Goal: Transaction & Acquisition: Purchase product/service

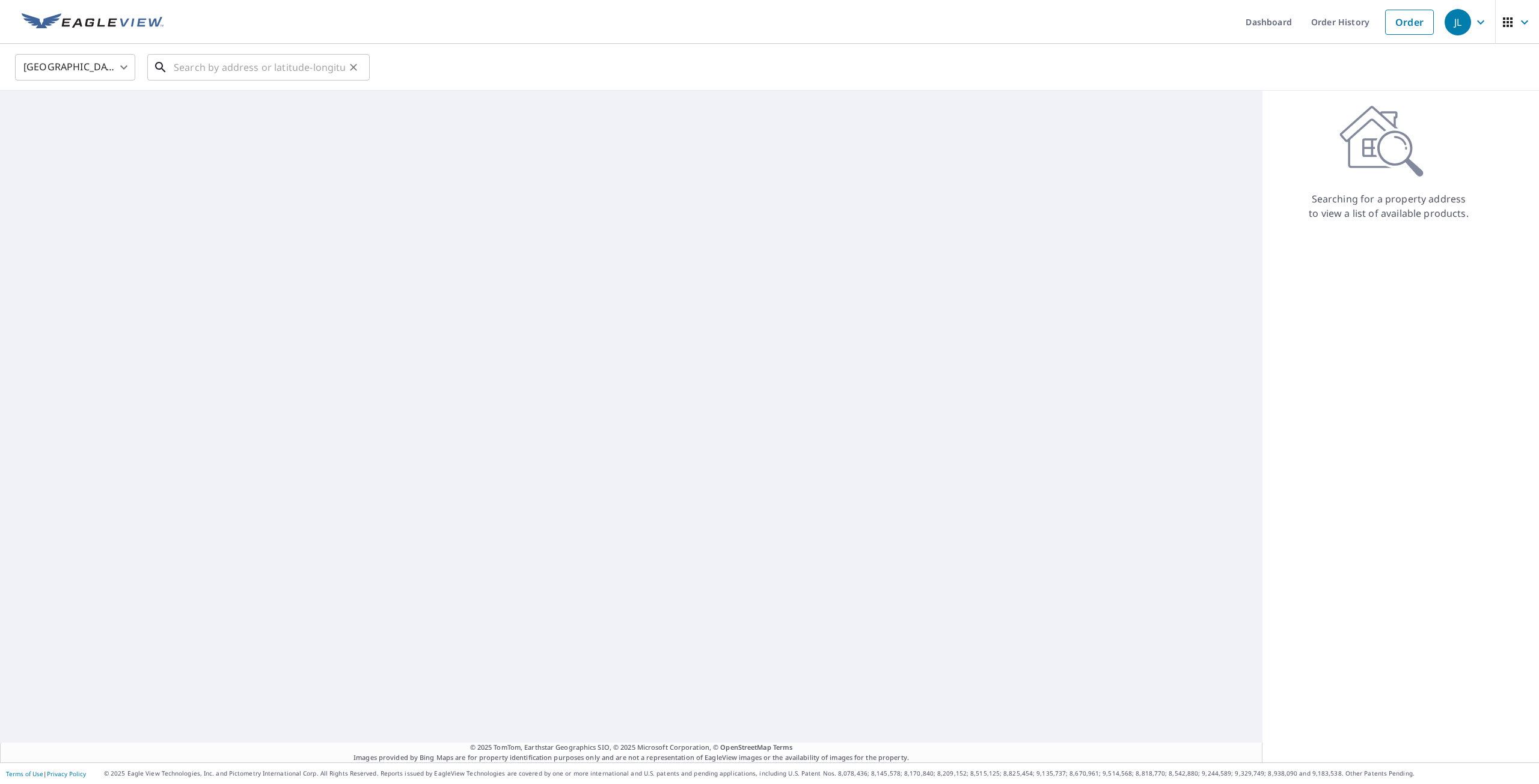
click at [224, 71] on input "text" at bounding box center [259, 67] width 171 height 33
paste input "[STREET_ADDRESS]"
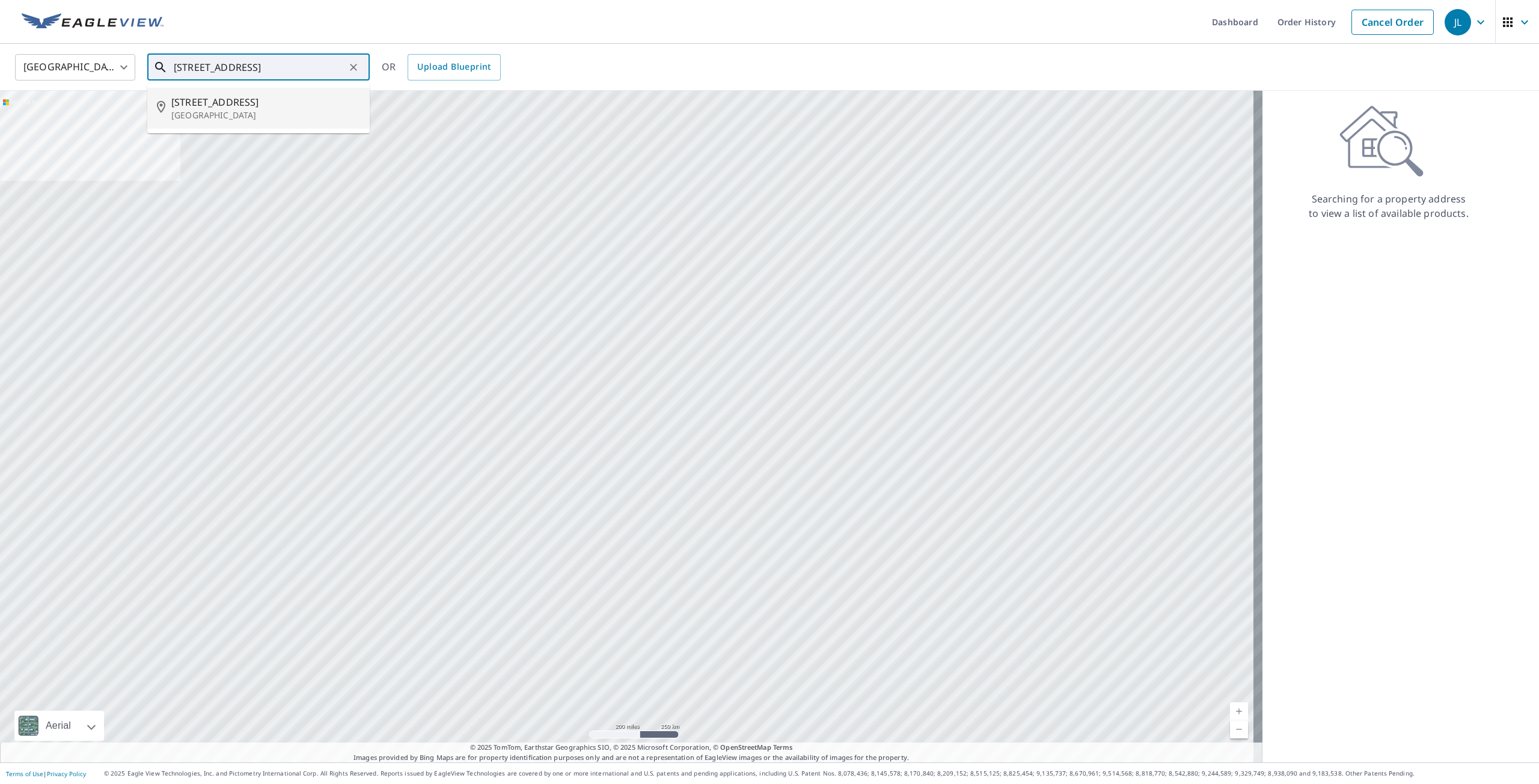
type input "[STREET_ADDRESS]"
click at [352, 64] on icon "Clear" at bounding box center [353, 67] width 12 height 12
click at [178, 103] on span "46-356 Holokuku Pl" at bounding box center [265, 102] width 189 height 14
type input "46-356 Holokuku Pl Kaneohe, HI 96744"
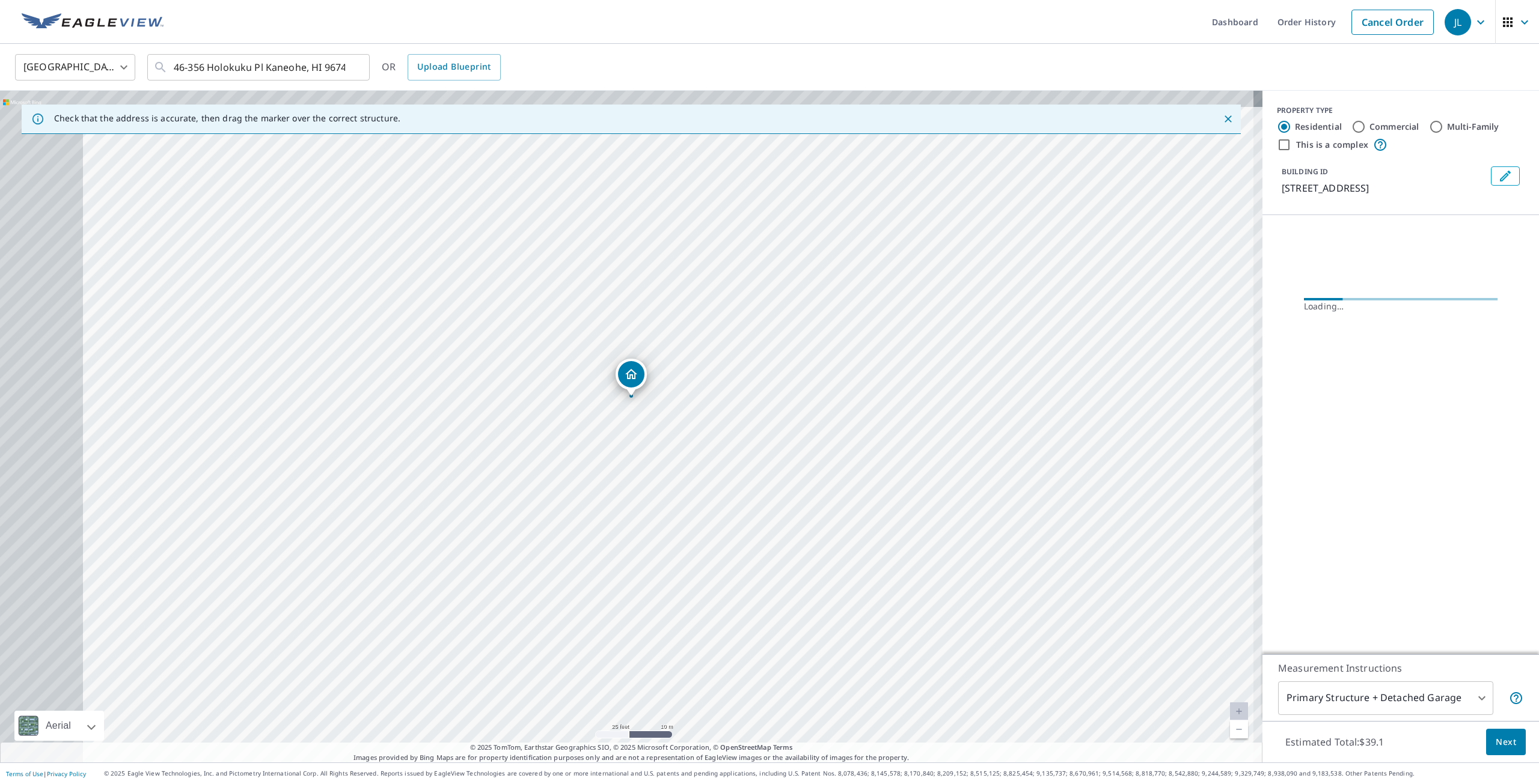
drag, startPoint x: 526, startPoint y: 401, endPoint x: 645, endPoint y: 425, distance: 121.4
click at [645, 425] on div "46-356 Holokuku Pl Kaneohe, HI 96744" at bounding box center [631, 426] width 1262 height 672
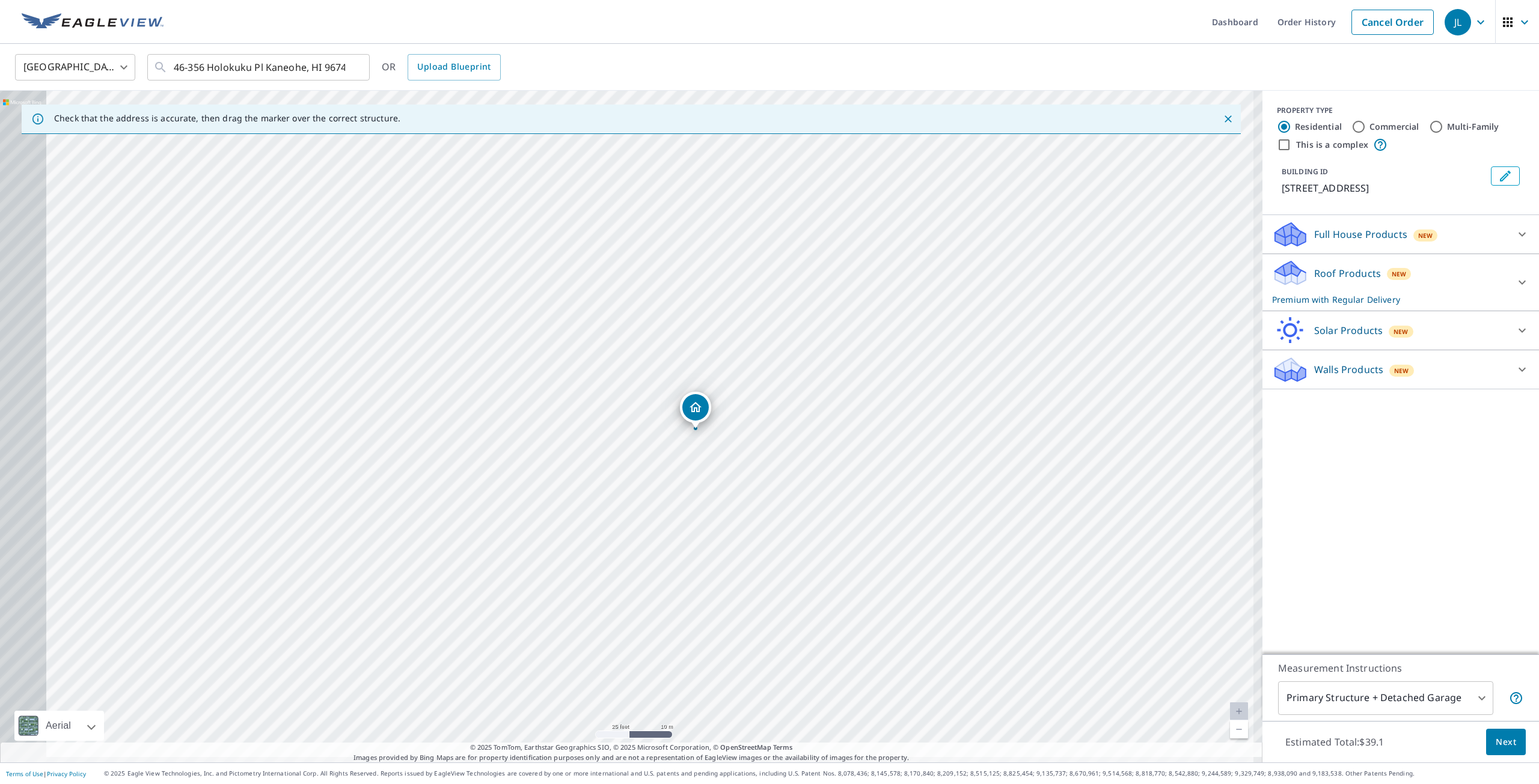
drag, startPoint x: 608, startPoint y: 430, endPoint x: 692, endPoint y: 427, distance: 84.1
click at [681, 433] on div "46-356 Holokuku Pl Kaneohe, HI 96744" at bounding box center [631, 426] width 1262 height 672
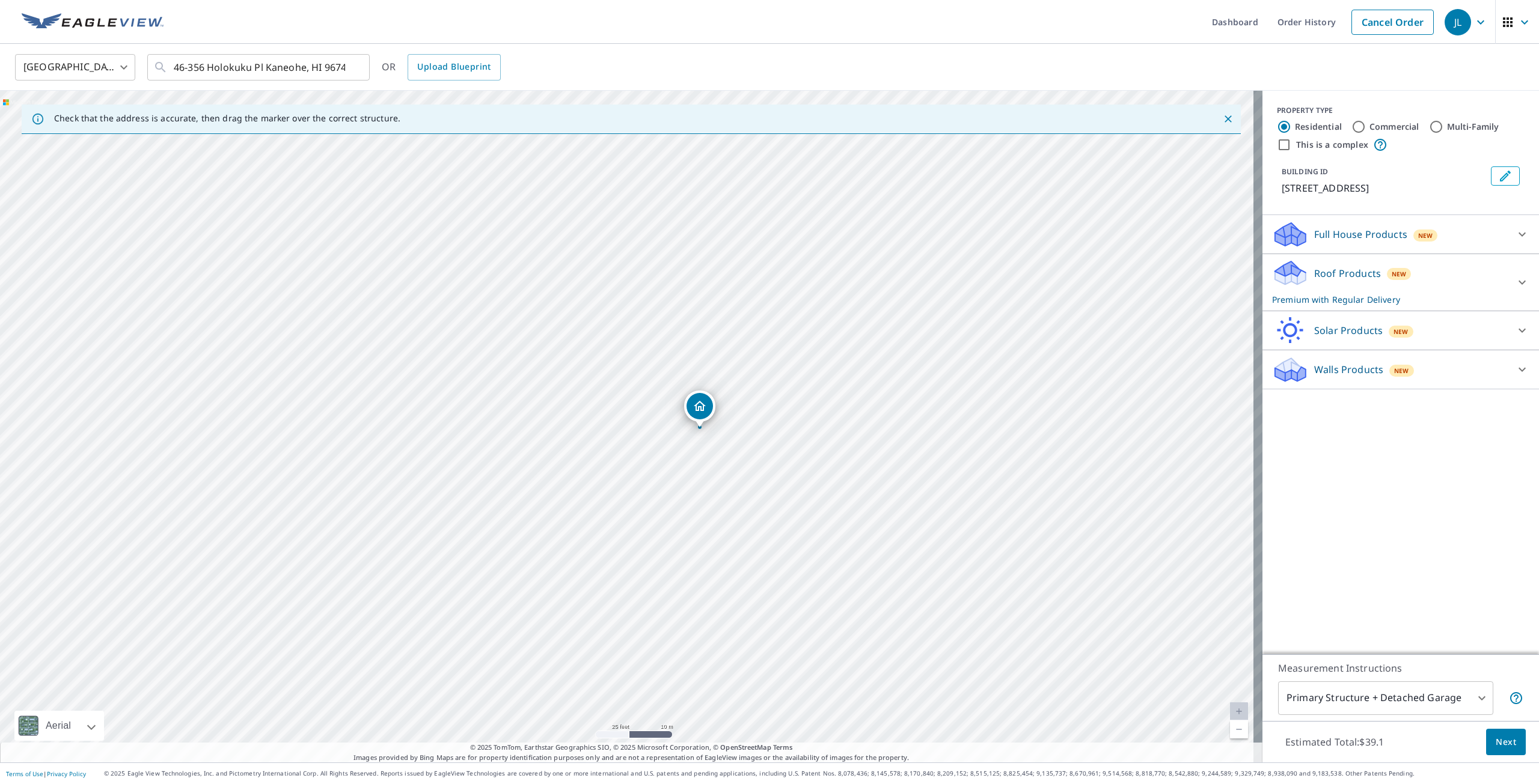
click at [1355, 274] on p "Roof Products" at bounding box center [1347, 273] width 67 height 14
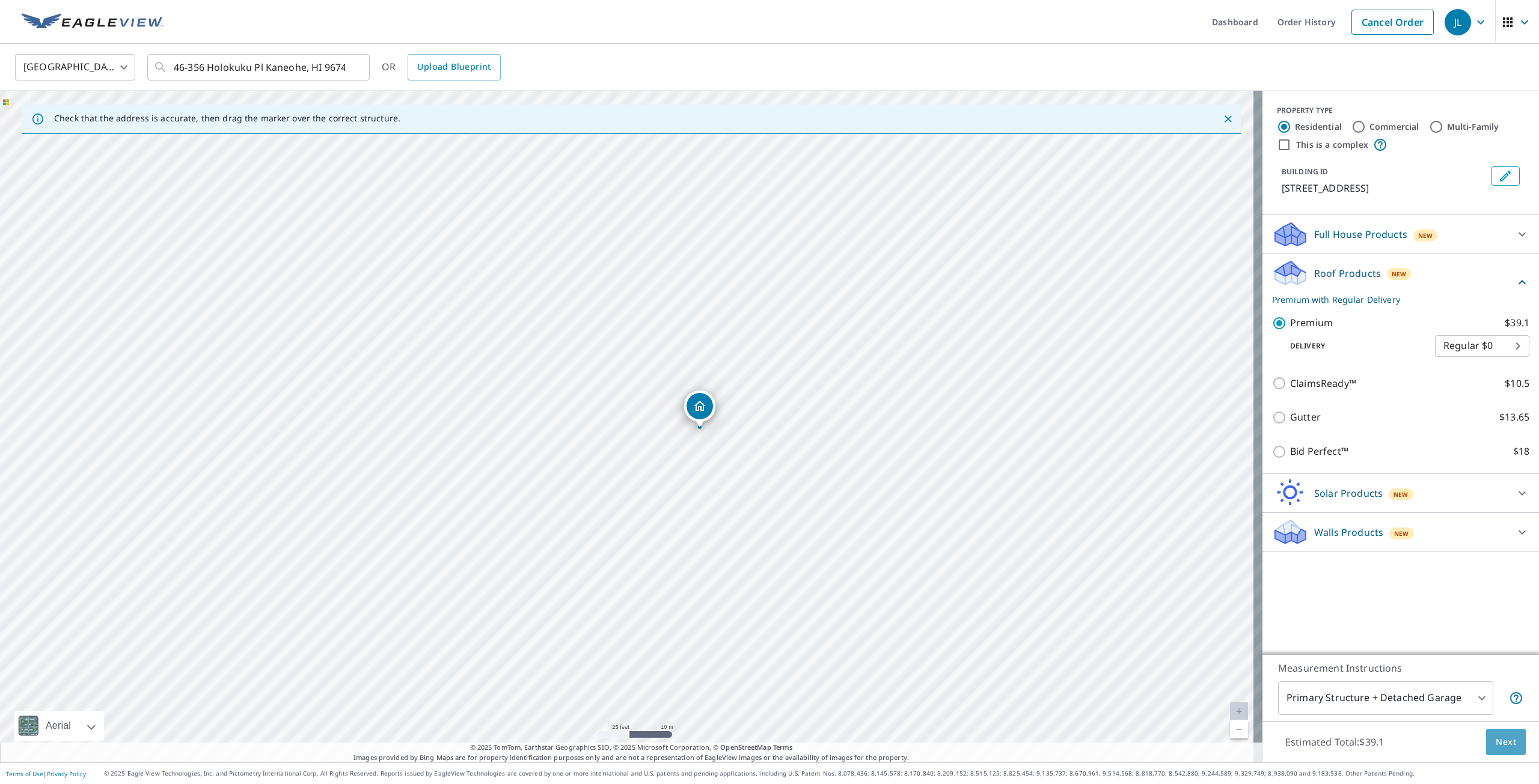
click at [1496, 745] on span "Next" at bounding box center [1506, 742] width 21 height 15
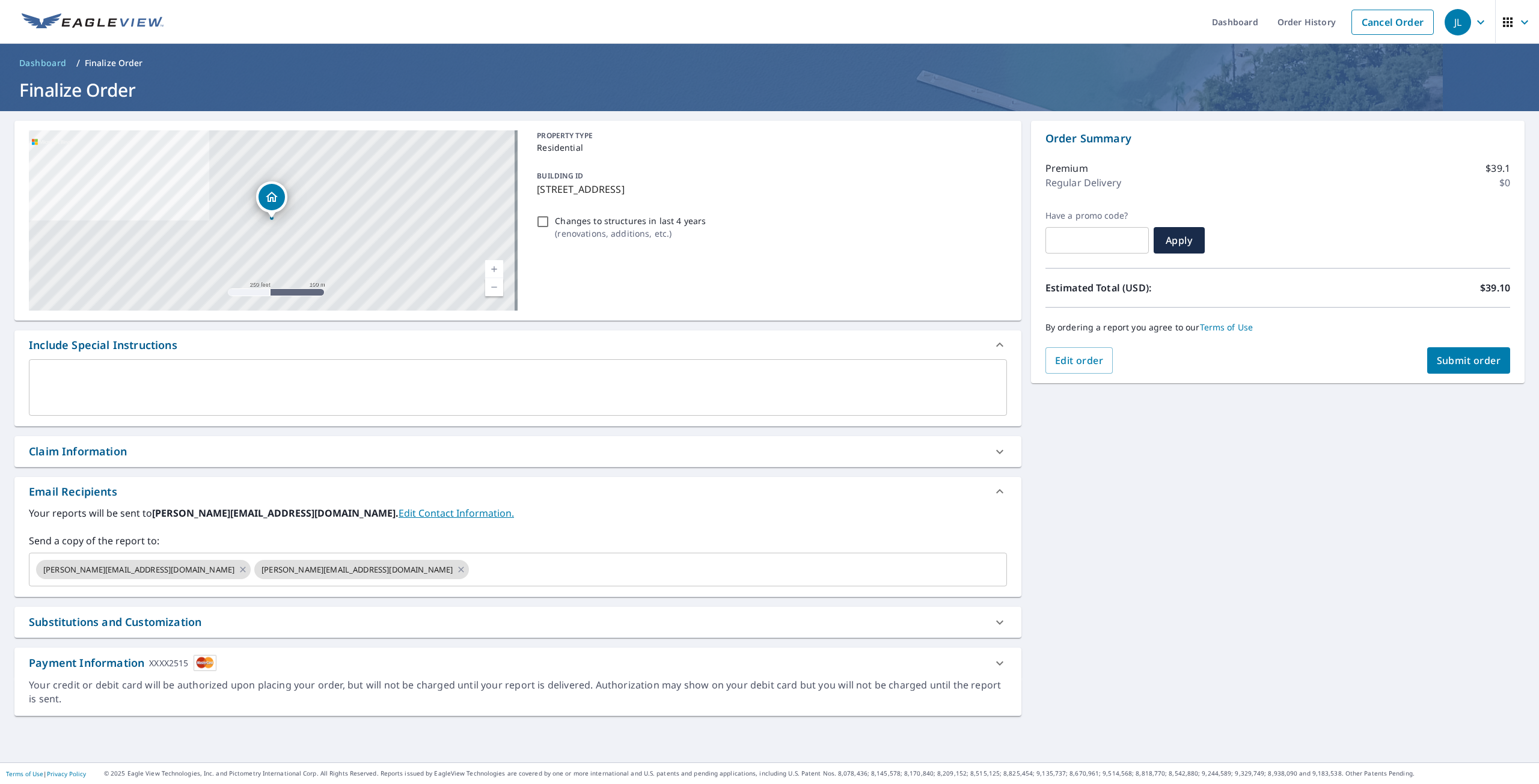
drag, startPoint x: 1148, startPoint y: 491, endPoint x: 956, endPoint y: 530, distance: 195.9
drag, startPoint x: 956, startPoint y: 530, endPoint x: 1190, endPoint y: 603, distance: 245.1
click at [1212, 606] on div "46-[STREET_ADDRESS] Aerial Road A standard road map Aerial A detailed look from…" at bounding box center [770, 437] width 1539 height 652
drag, startPoint x: 56, startPoint y: 447, endPoint x: 60, endPoint y: 454, distance: 8.1
click at [56, 448] on div "Claim Information" at bounding box center [78, 451] width 98 height 16
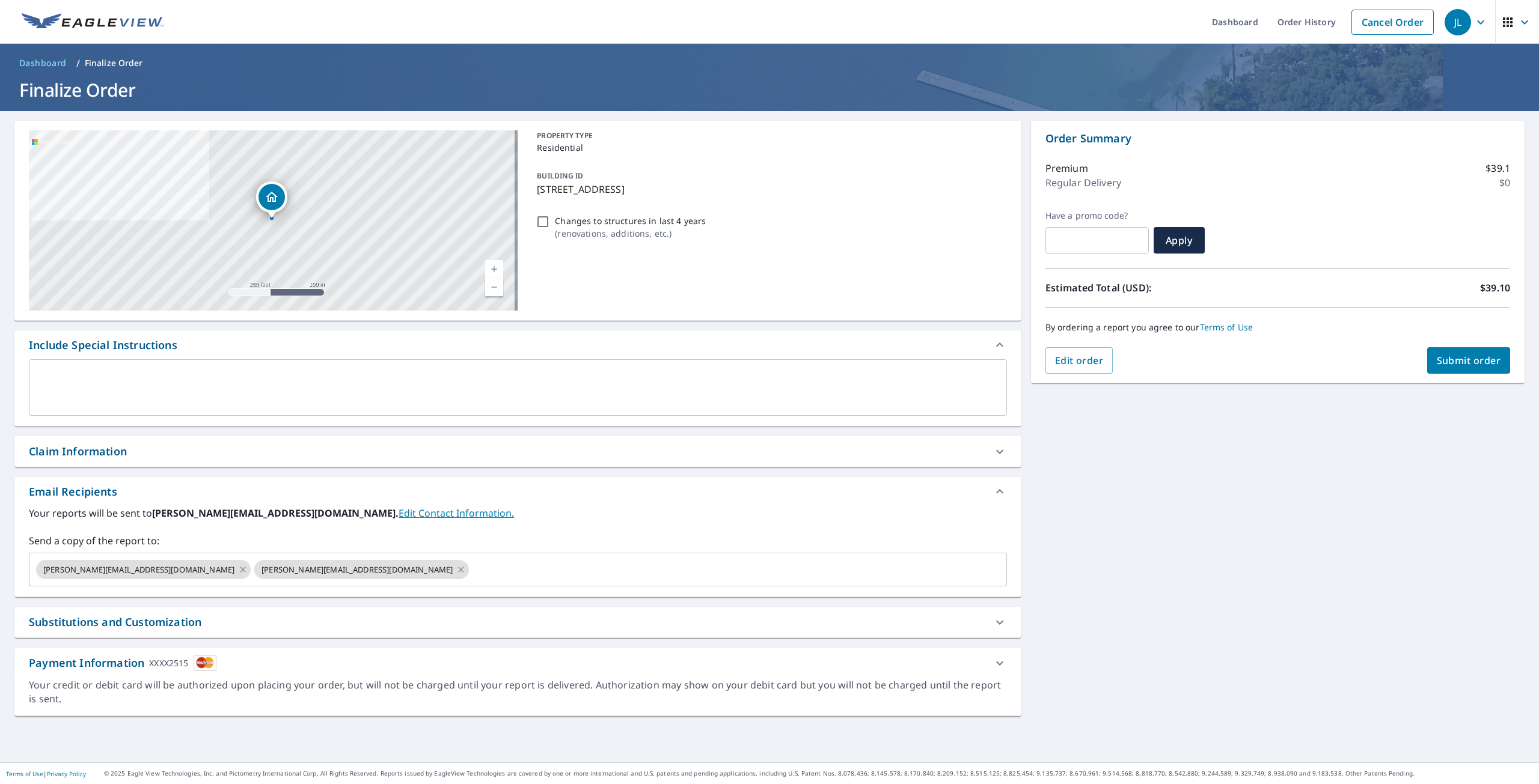
checkbox input "true"
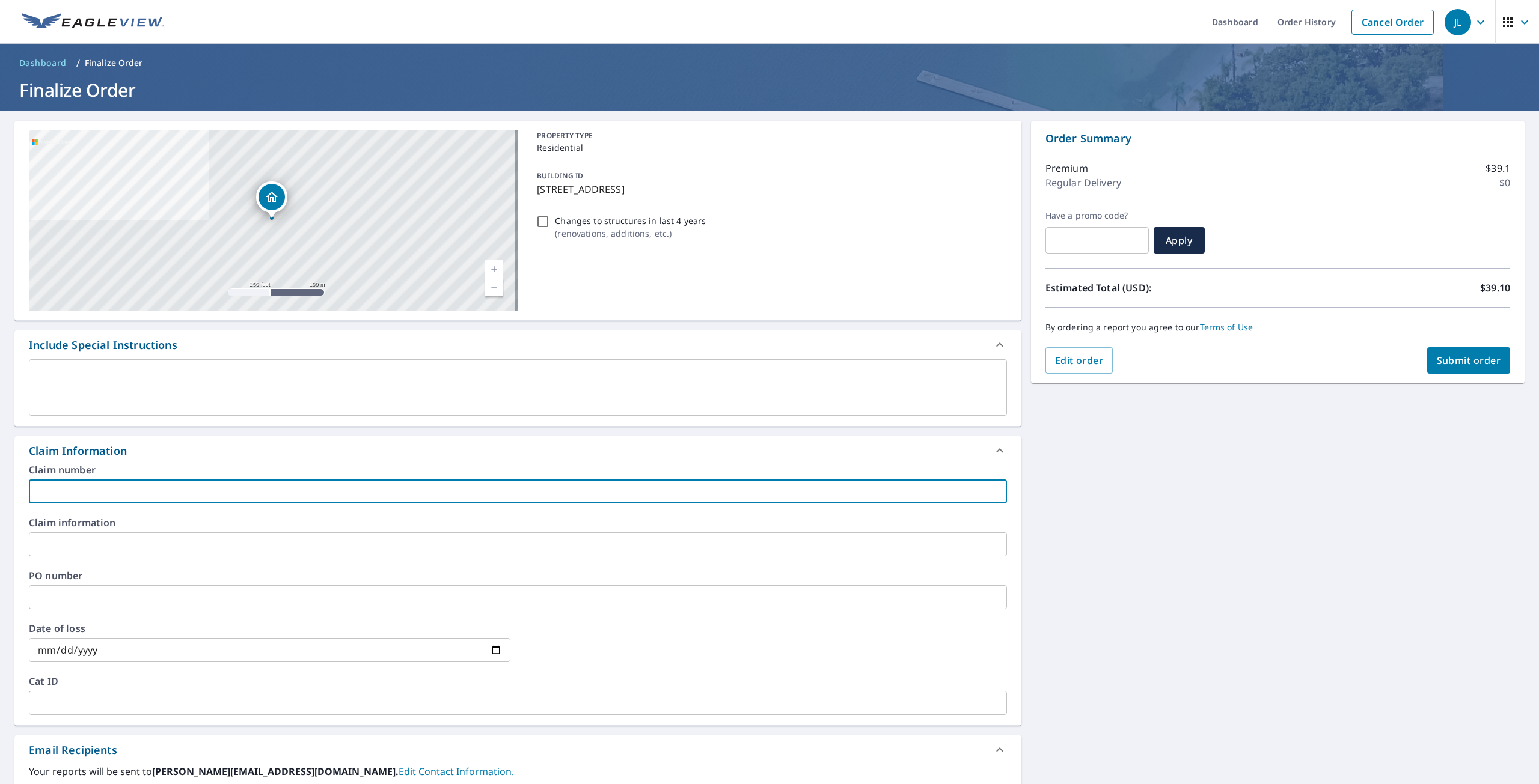
click at [75, 495] on input "text" at bounding box center [518, 491] width 978 height 24
type input "8"
checkbox input "true"
type input "88"
checkbox input "true"
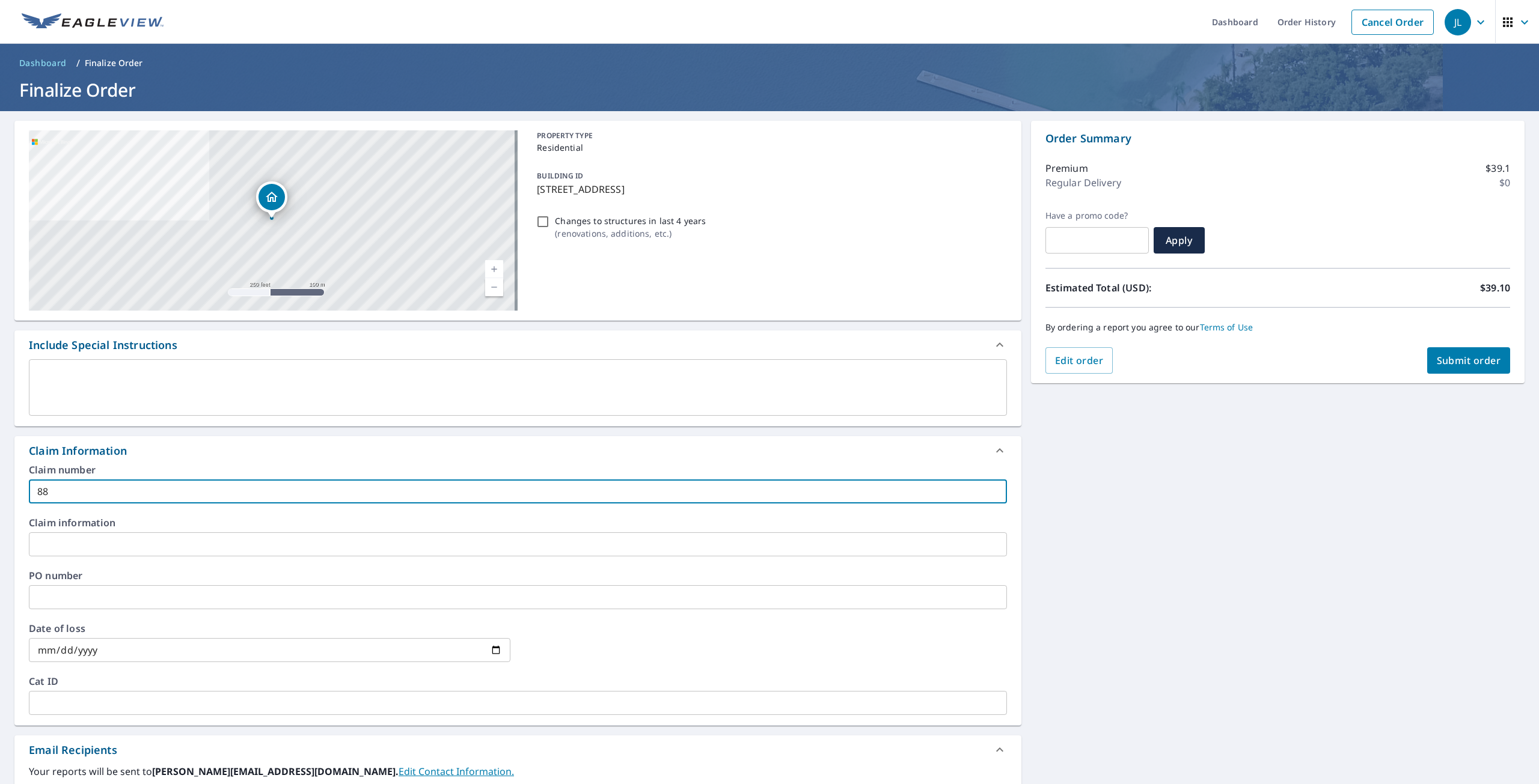
type input "887"
checkbox input "true"
type input "8870"
checkbox input "true"
type input "88707"
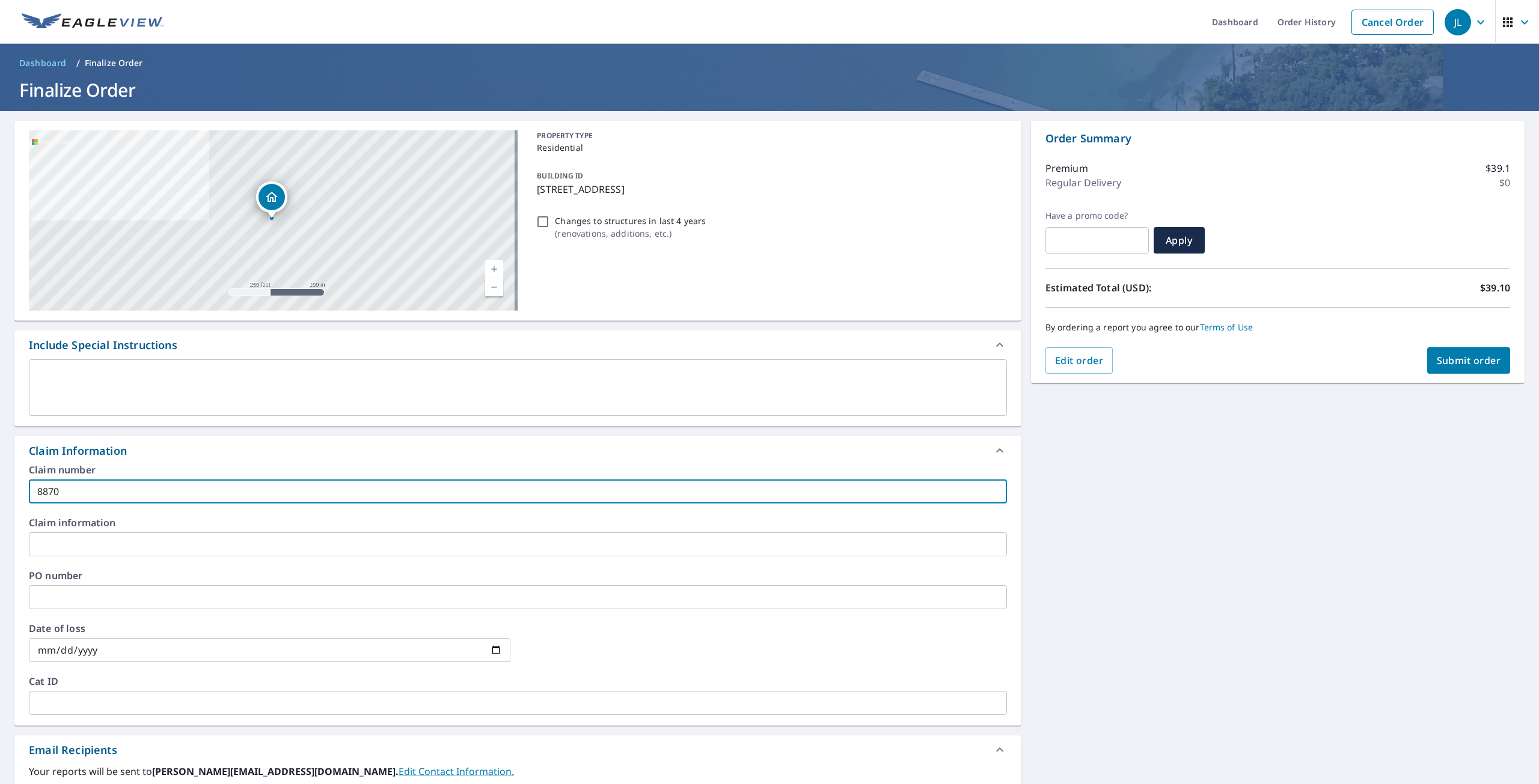
checkbox input "true"
type input "88707_"
checkbox input "true"
type input "88707_0"
checkbox input "true"
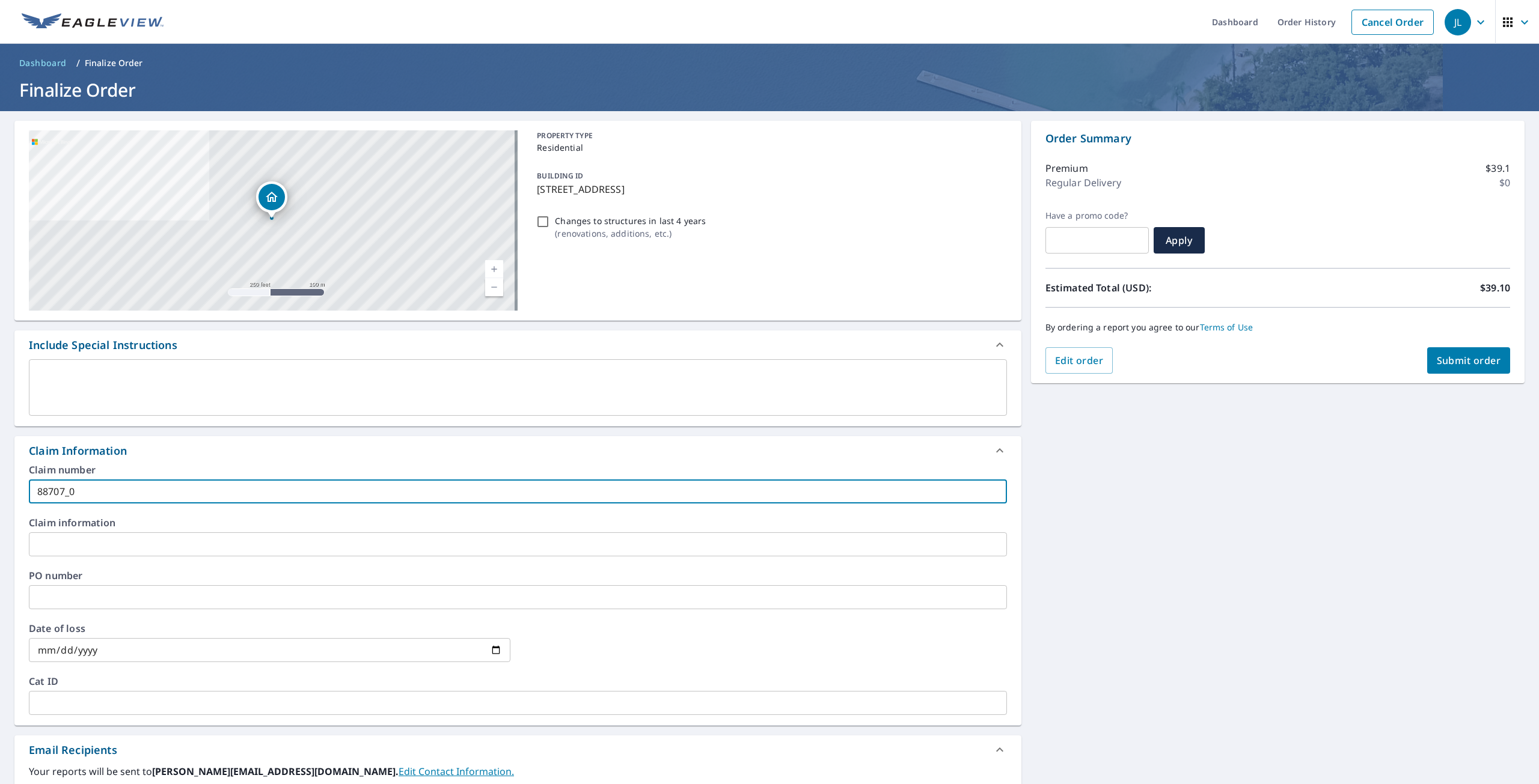
type input "88707_01"
checkbox input "true"
type input "88707_01"
click at [1454, 355] on span "Submit order" at bounding box center [1469, 360] width 64 height 14
checkbox input "true"
